Goal: Information Seeking & Learning: Learn about a topic

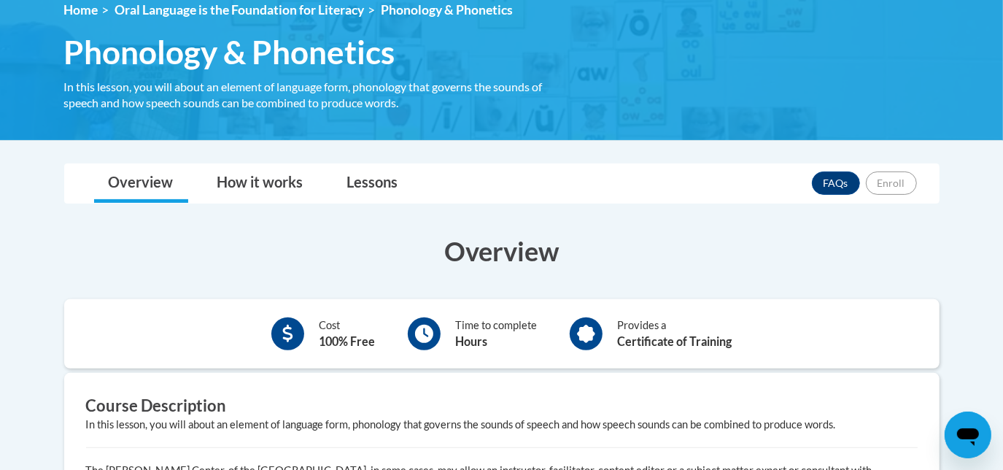
scroll to position [667, 0]
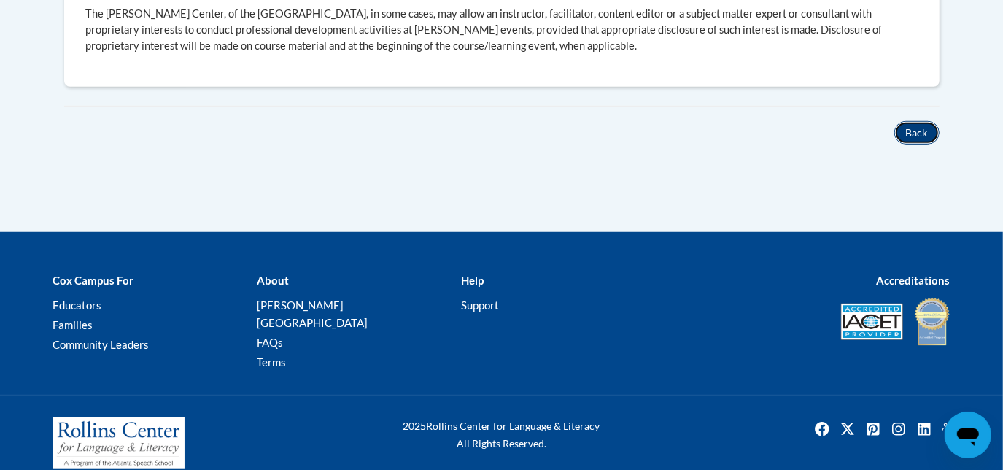
click at [909, 141] on button "Back" at bounding box center [917, 132] width 45 height 23
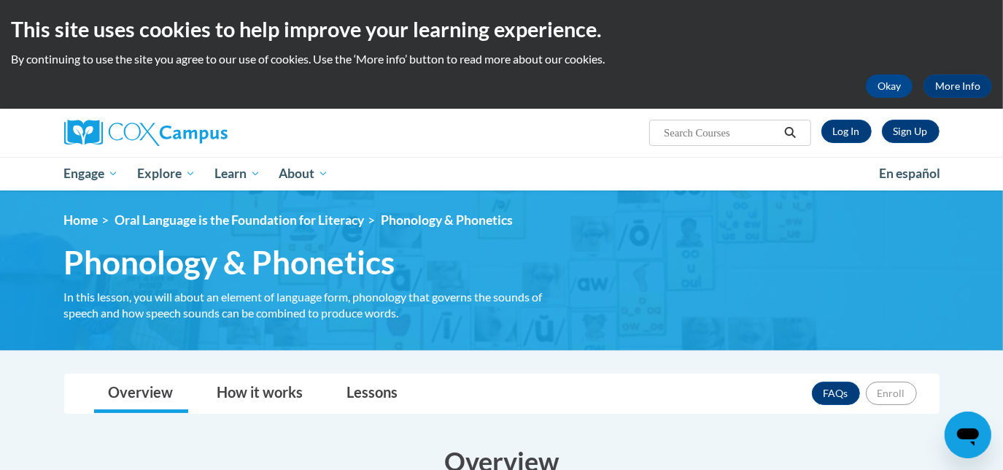
click at [153, 117] on div at bounding box center [202, 133] width 299 height 48
click at [134, 130] on img at bounding box center [145, 133] width 163 height 26
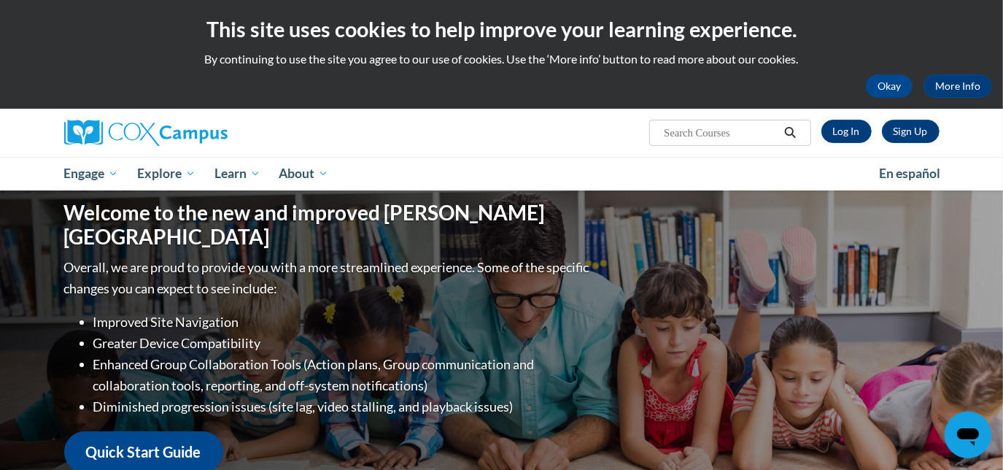
click at [868, 93] on div "Okay More Info" at bounding box center [501, 85] width 981 height 23
click at [900, 89] on button "Okay" at bounding box center [889, 85] width 47 height 23
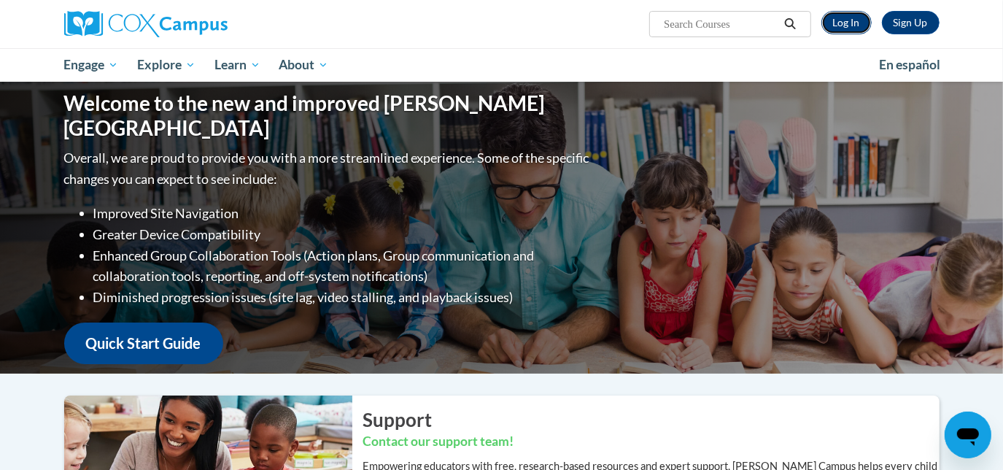
click at [847, 20] on link "Log In" at bounding box center [847, 22] width 50 height 23
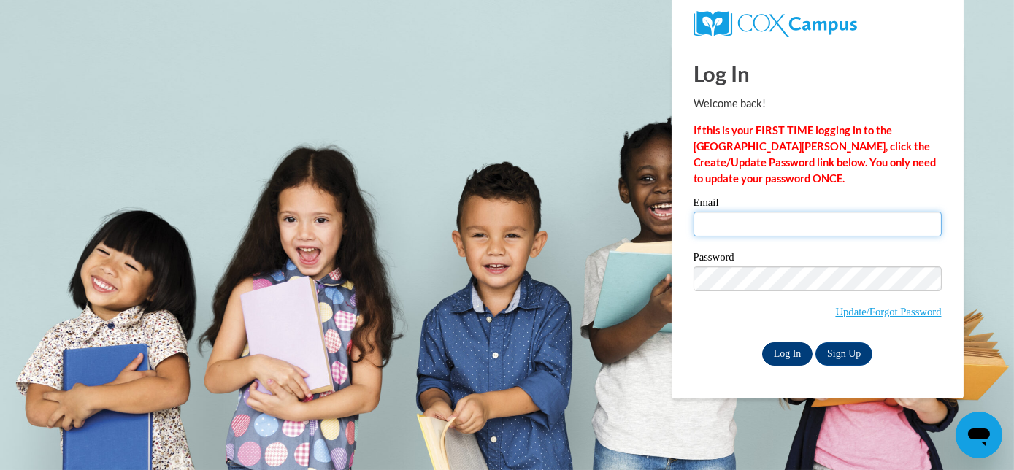
type input "[EMAIL_ADDRESS][DOMAIN_NAME]"
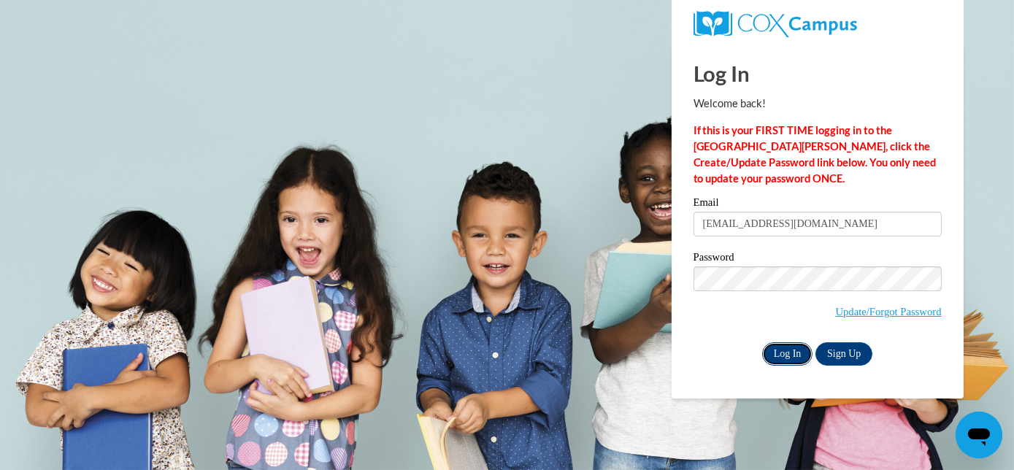
click at [771, 356] on input "Log In" at bounding box center [787, 353] width 51 height 23
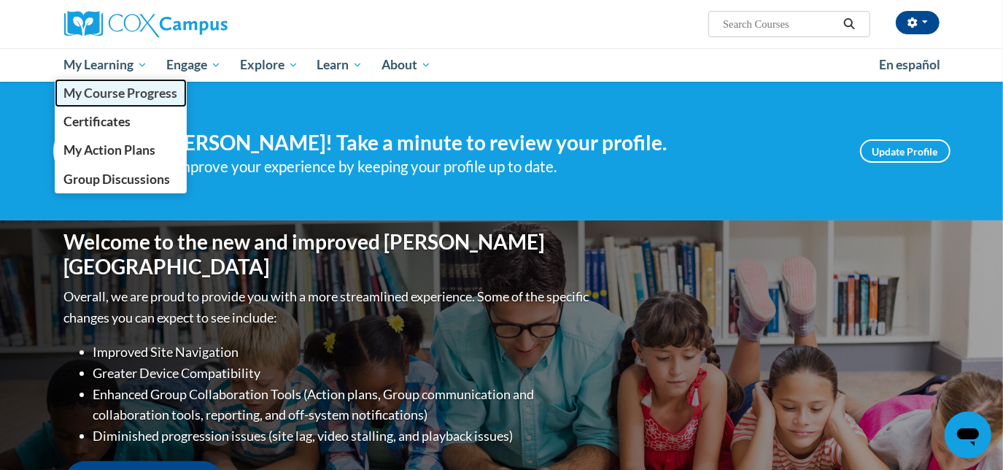
click at [117, 104] on link "My Course Progress" at bounding box center [121, 93] width 133 height 28
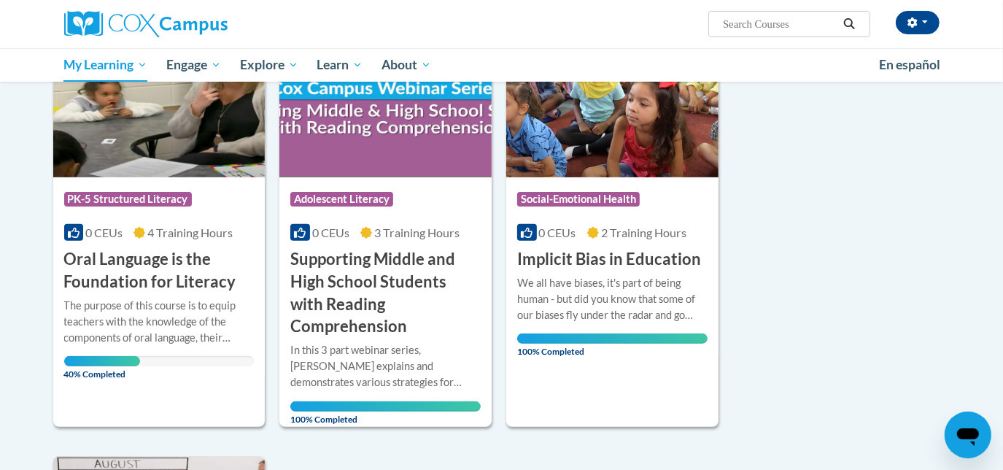
scroll to position [256, 0]
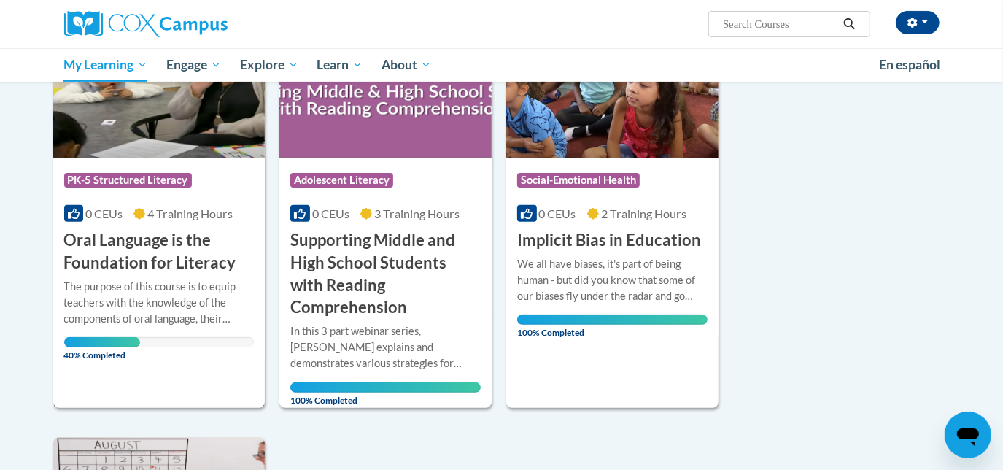
click at [181, 231] on h3 "Oral Language is the Foundation for Literacy" at bounding box center [159, 251] width 190 height 45
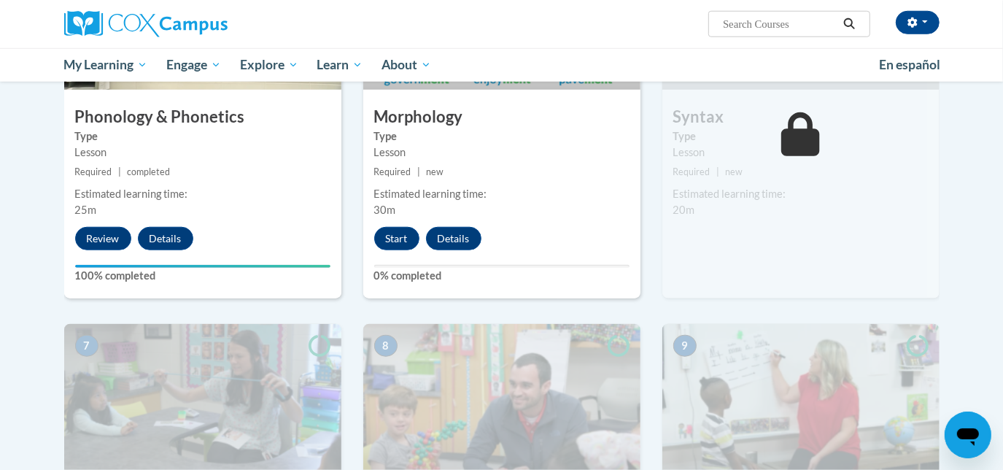
scroll to position [897, 0]
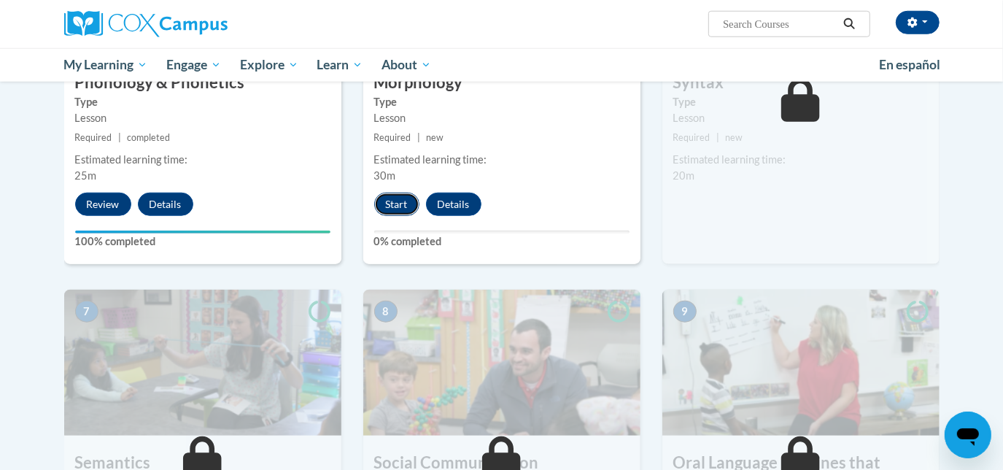
click at [403, 207] on button "Start" at bounding box center [396, 204] width 45 height 23
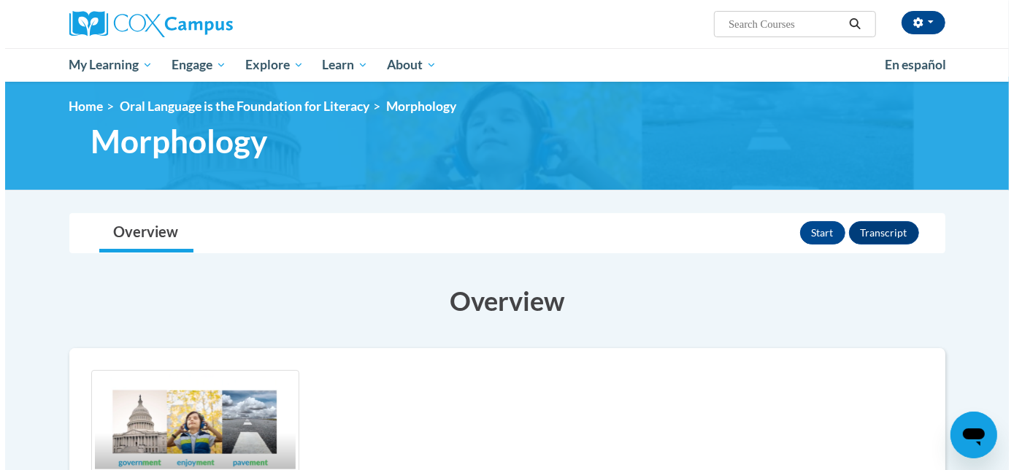
scroll to position [21, 0]
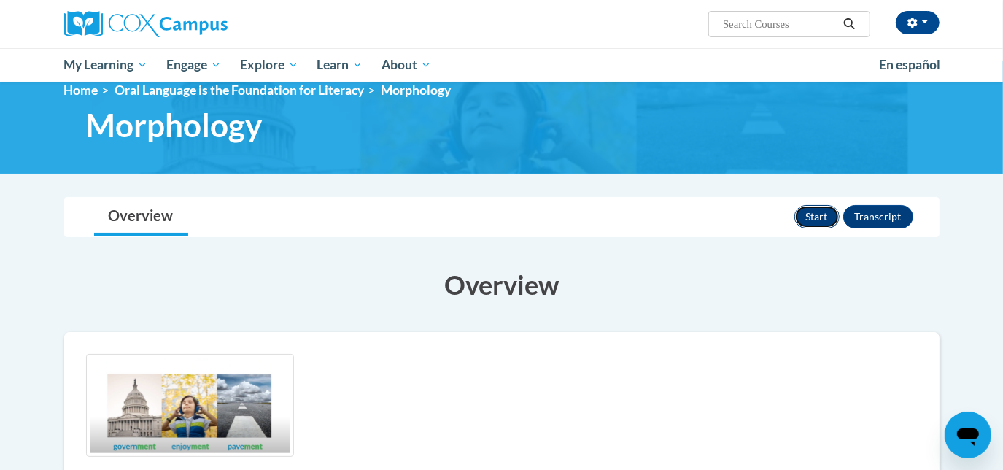
click at [815, 217] on button "Start" at bounding box center [817, 216] width 45 height 23
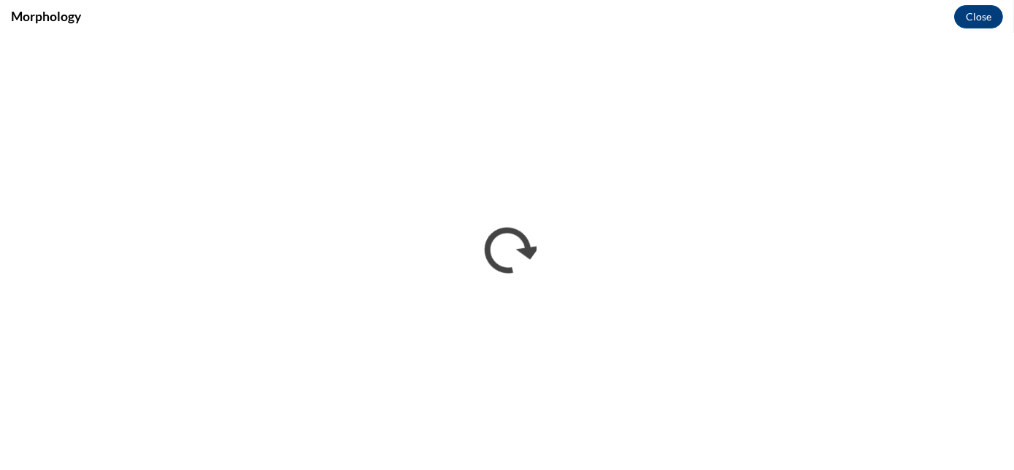
scroll to position [0, 0]
